Goal: Communication & Community: Participate in discussion

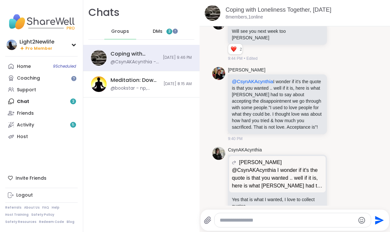
scroll to position [1799, 0]
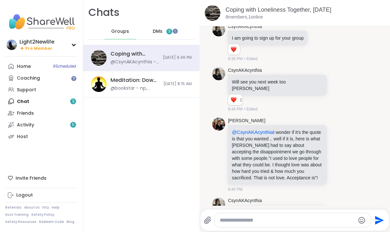
click at [168, 32] on span "3" at bounding box center [169, 32] width 2 height 6
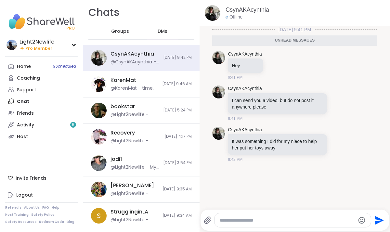
click at [256, 219] on textarea "Type your message" at bounding box center [287, 220] width 135 height 6
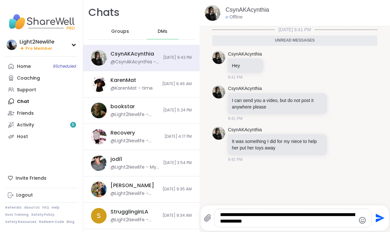
type textarea "**********"
click at [378, 219] on icon "Send" at bounding box center [380, 218] width 9 height 9
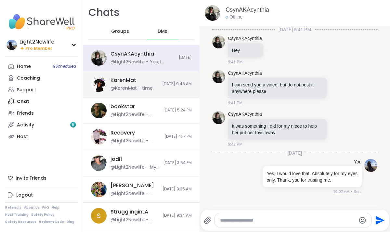
click at [121, 87] on div "@KarenMat - time." at bounding box center [131, 88] width 43 height 6
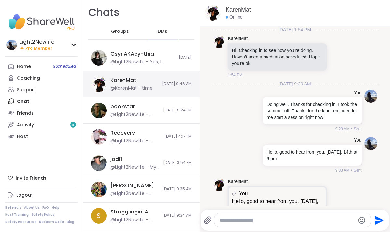
scroll to position [520, 0]
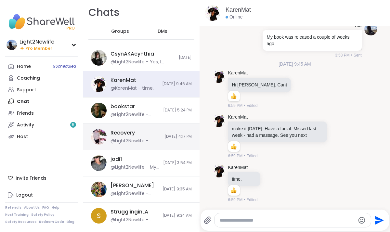
click at [121, 139] on div "@Light2Newlife - Thanks" at bounding box center [135, 141] width 50 height 6
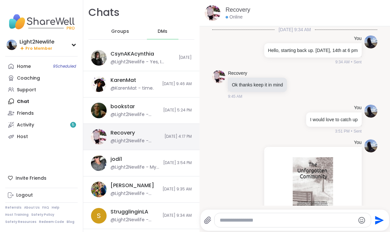
scroll to position [192, 0]
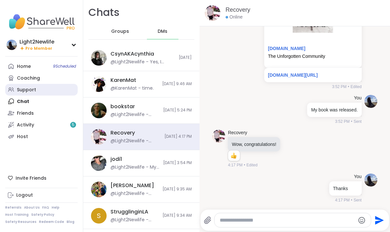
click at [29, 86] on link "Support" at bounding box center [41, 90] width 72 height 12
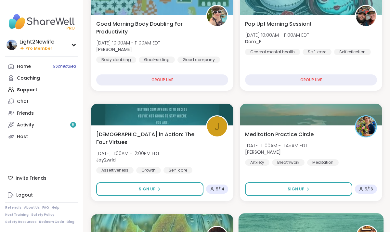
scroll to position [92, 0]
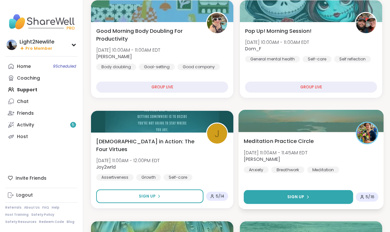
click at [323, 197] on button "Sign Up" at bounding box center [298, 197] width 109 height 14
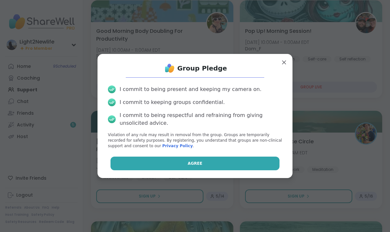
click at [233, 164] on button "Agree" at bounding box center [194, 164] width 169 height 14
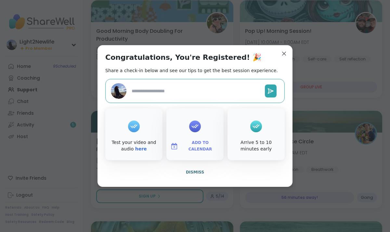
type textarea "*"
